Goal: Information Seeking & Learning: Check status

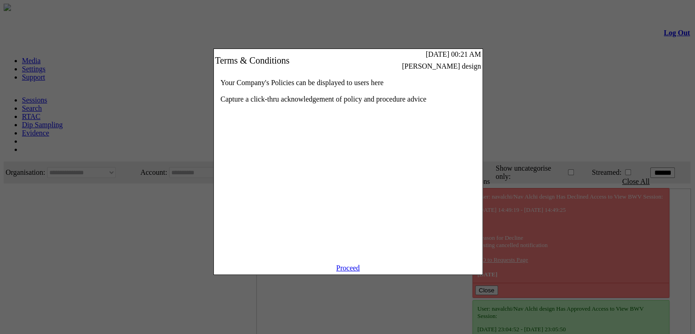
click at [350, 274] on div "Proceed" at bounding box center [348, 269] width 269 height 11
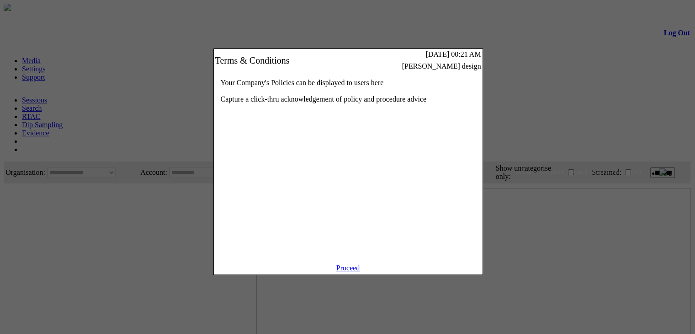
click at [345, 271] on link "Proceed" at bounding box center [348, 268] width 24 height 8
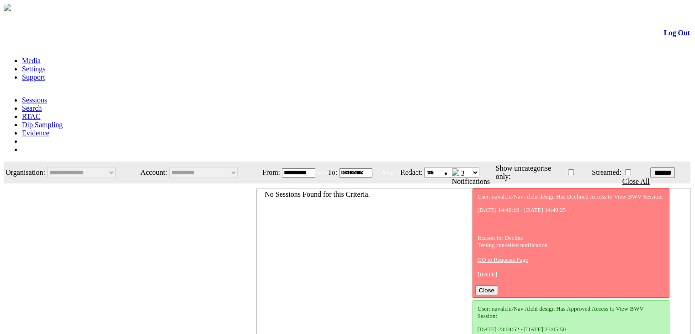
click at [49, 129] on link "Evidence" at bounding box center [35, 133] width 27 height 8
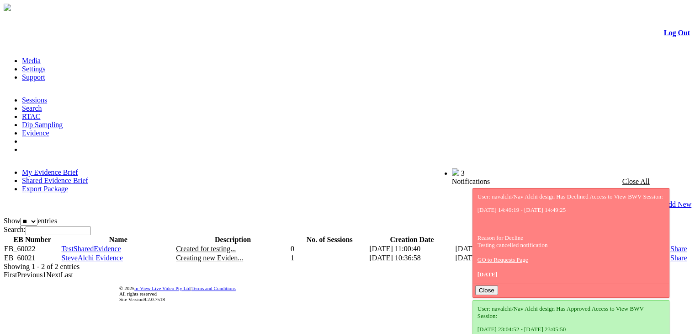
click at [88, 176] on link "Shared Evidence Brief" at bounding box center [55, 180] width 66 height 8
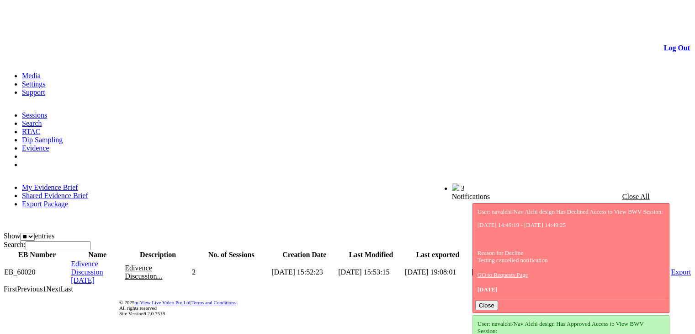
click at [102, 260] on span "Edivence Discussion 13 Jan 2025" at bounding box center [87, 272] width 32 height 24
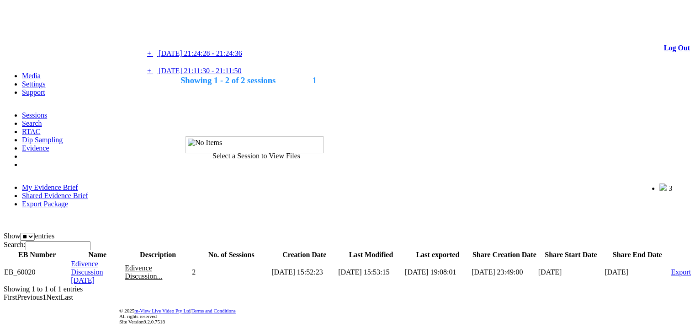
click at [182, 38] on link at bounding box center [182, 35] width 0 height 8
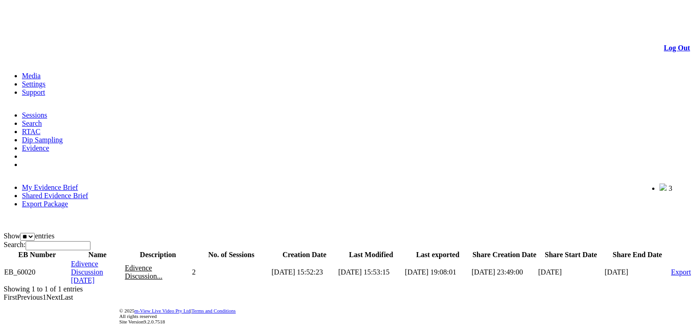
click at [102, 260] on span "Edivence Discussion 13 Jan 2025" at bounding box center [87, 272] width 32 height 24
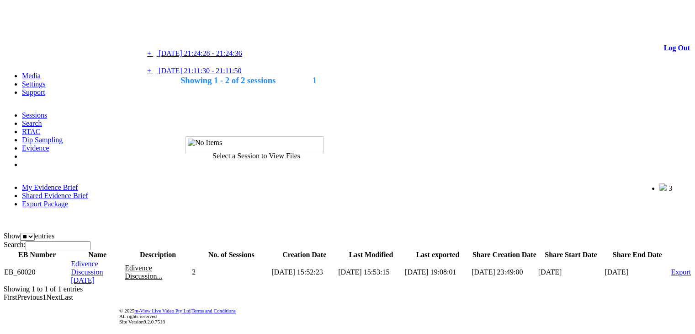
click at [242, 55] on link "+ - 09/01/2025 21:24:28 - 21:24:36" at bounding box center [194, 53] width 95 height 8
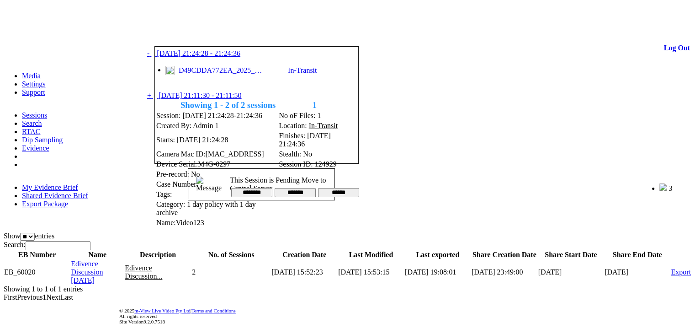
click at [240, 55] on link "+ - 09/01/2025 21:24:28 - 21:24:36" at bounding box center [193, 53] width 93 height 8
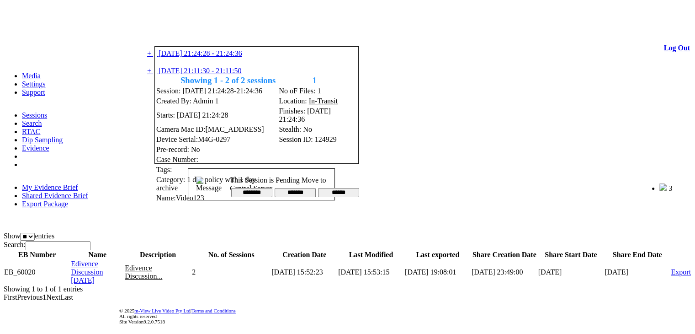
click at [182, 36] on link at bounding box center [182, 35] width 0 height 8
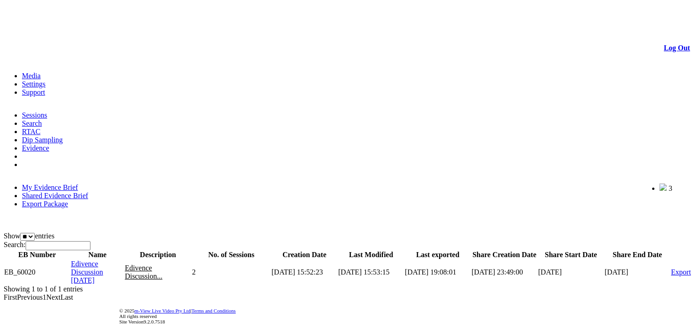
click at [103, 260] on span "Edivence Discussion 13 Jan 2025" at bounding box center [87, 272] width 32 height 24
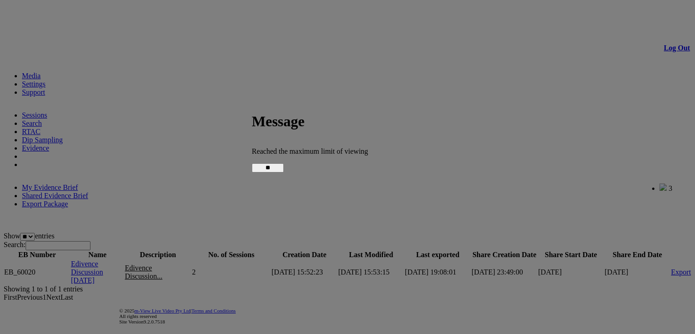
click at [284, 165] on input "**" at bounding box center [268, 167] width 32 height 9
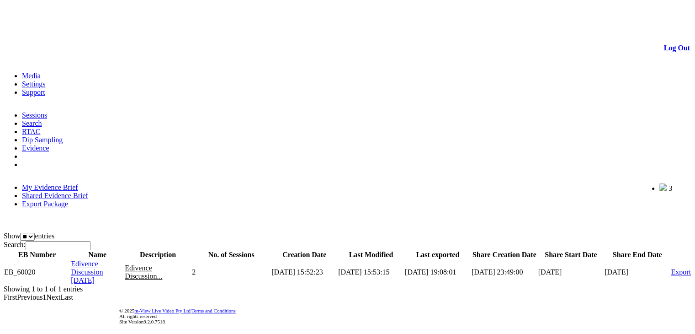
click at [664, 44] on link "Log Out" at bounding box center [677, 48] width 26 height 8
